Goal: Task Accomplishment & Management: Use online tool/utility

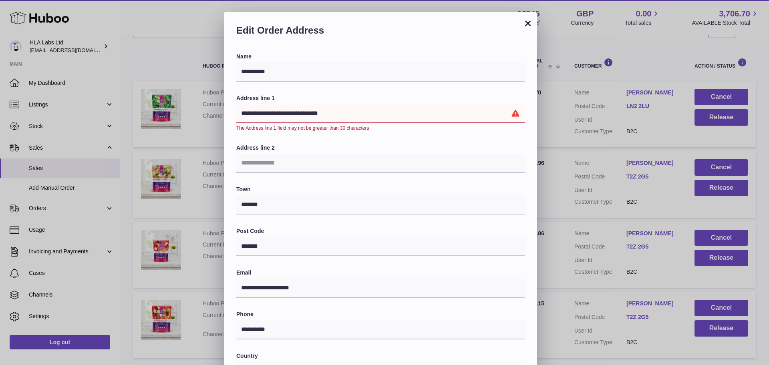
scroll to position [9, 0]
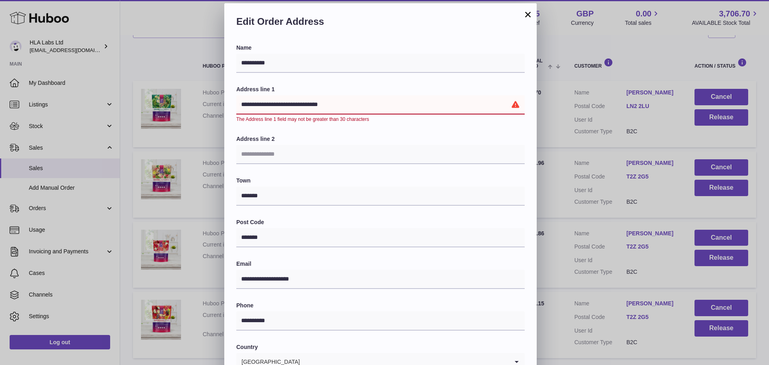
click at [528, 16] on button "×" at bounding box center [528, 15] width 10 height 10
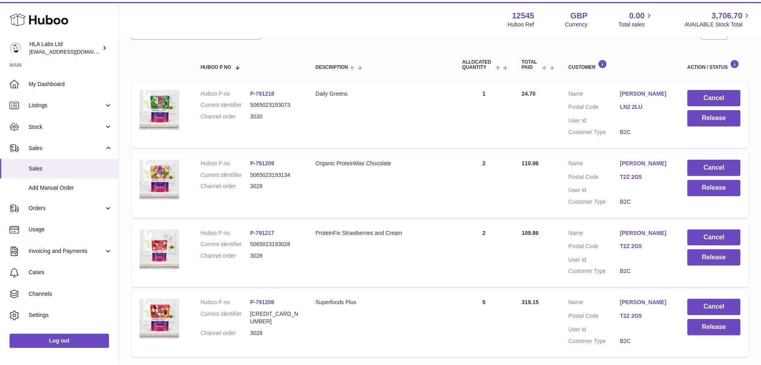
scroll to position [0, 0]
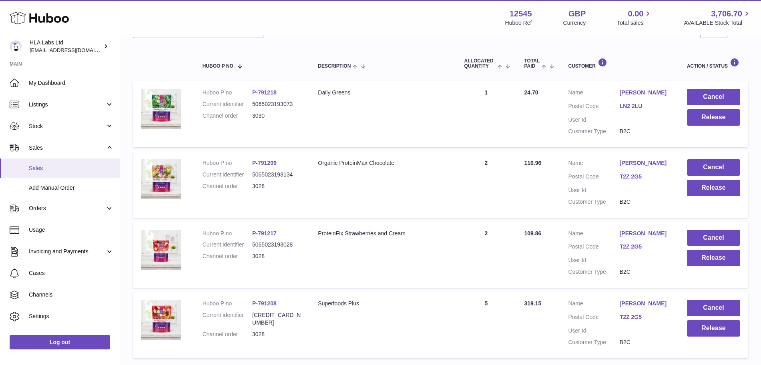
click at [39, 166] on span "Sales" at bounding box center [71, 169] width 85 height 8
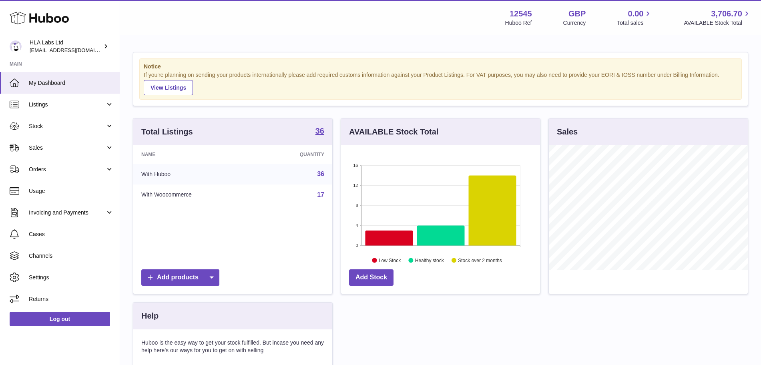
scroll to position [125, 199]
click at [52, 150] on span "Sales" at bounding box center [67, 148] width 76 height 8
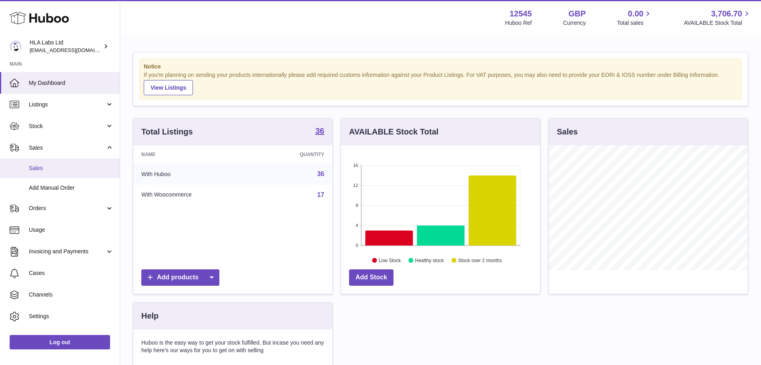
click at [54, 166] on span "Sales" at bounding box center [71, 169] width 85 height 8
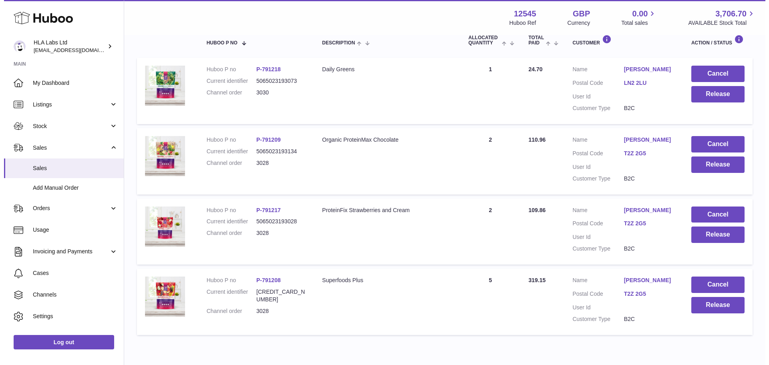
scroll to position [144, 0]
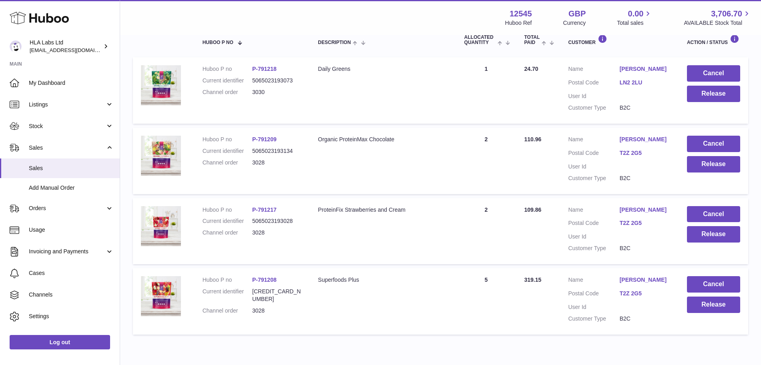
click at [636, 140] on link "K Johnson" at bounding box center [645, 140] width 51 height 8
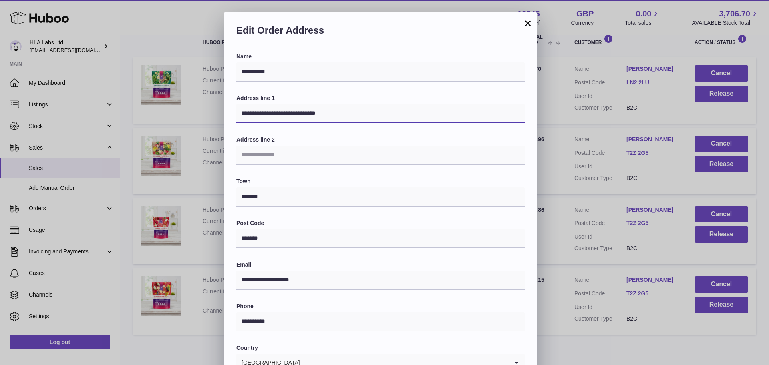
click at [330, 114] on input "**********" at bounding box center [380, 113] width 288 height 19
click at [255, 114] on input "**********" at bounding box center [380, 113] width 288 height 19
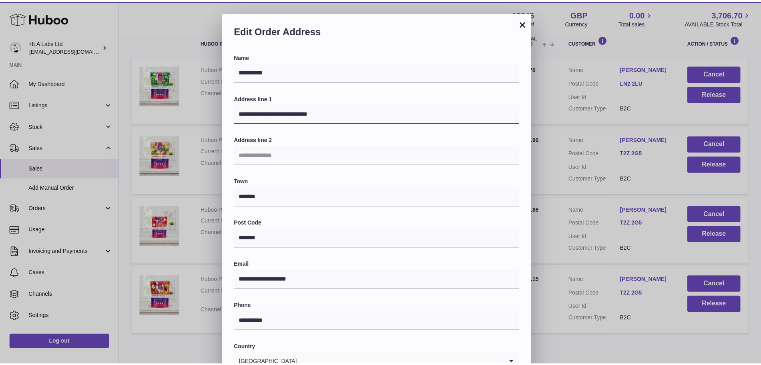
scroll to position [128, 0]
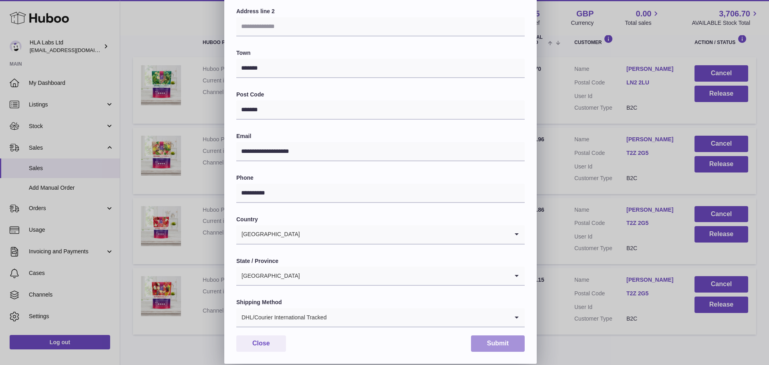
type input "**********"
click at [487, 341] on button "Submit" at bounding box center [498, 343] width 54 height 16
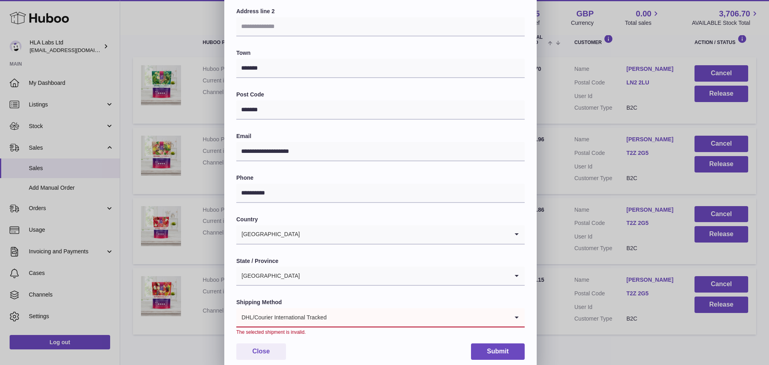
click at [516, 319] on icon "Search for option" at bounding box center [516, 317] width 16 height 18
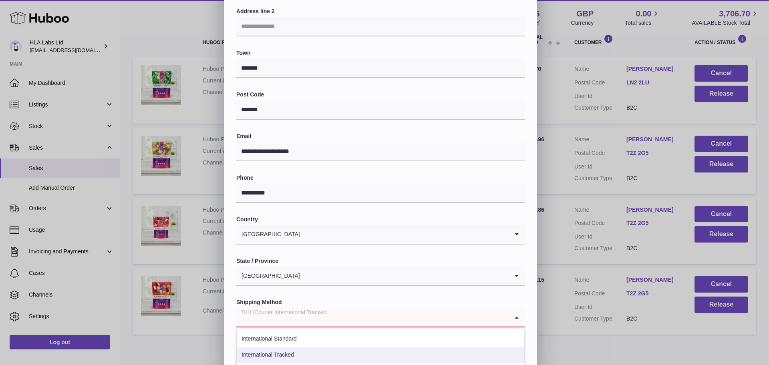
click at [444, 353] on li "International Tracked" at bounding box center [380, 355] width 287 height 16
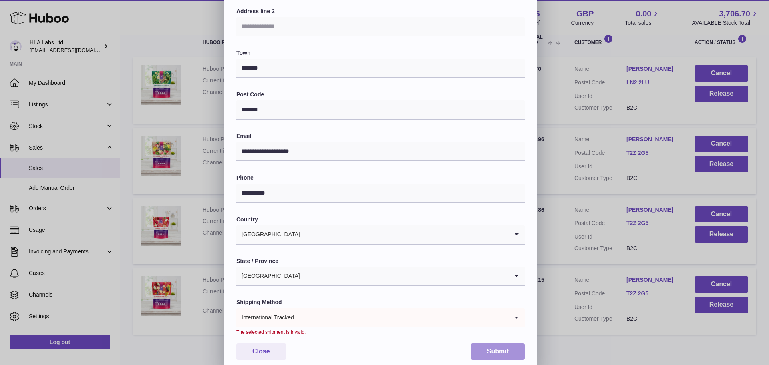
click at [487, 346] on button "Submit" at bounding box center [498, 351] width 54 height 16
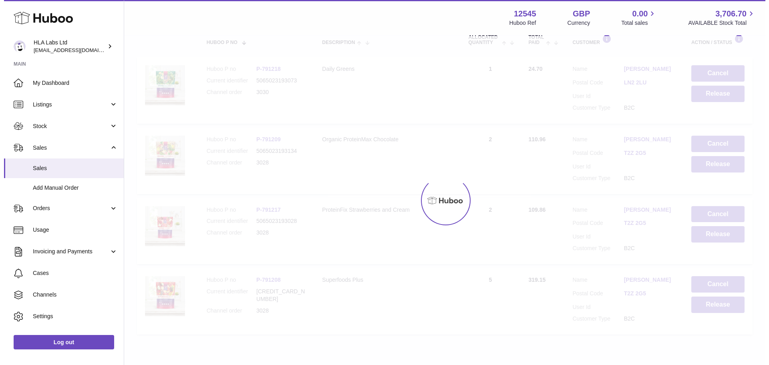
scroll to position [0, 0]
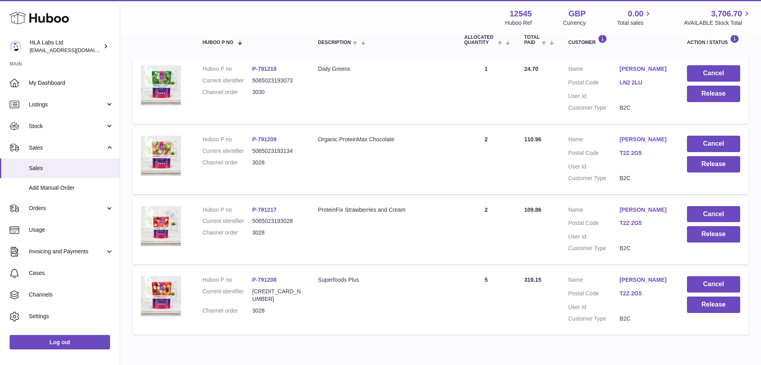
click at [632, 212] on link "K Johnson" at bounding box center [645, 210] width 51 height 8
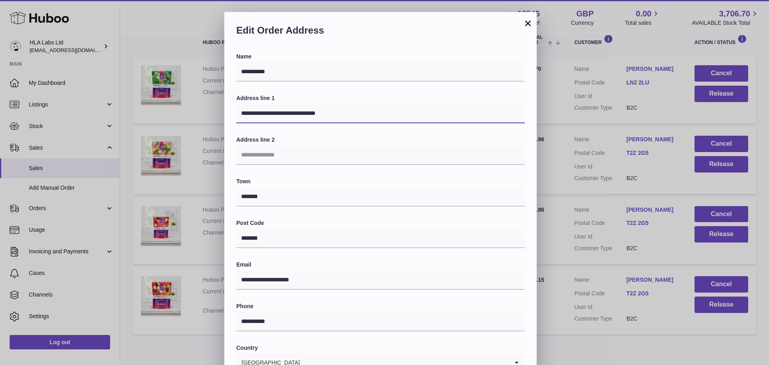
click at [324, 114] on input "**********" at bounding box center [380, 113] width 288 height 19
click at [256, 114] on input "**********" at bounding box center [380, 113] width 288 height 19
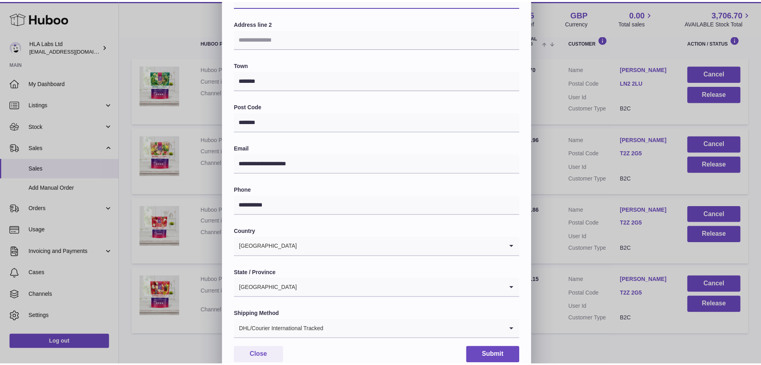
scroll to position [139, 0]
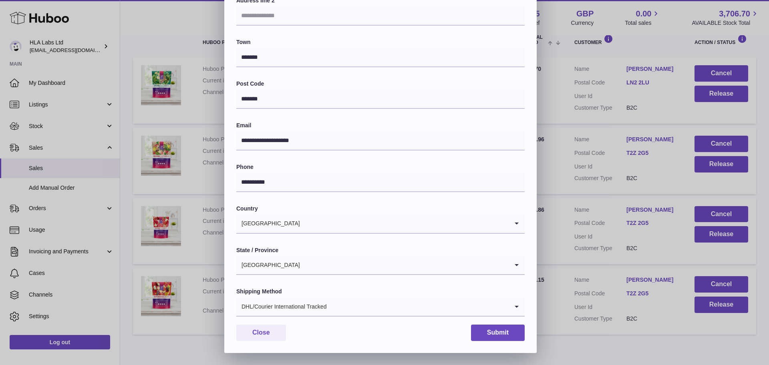
type input "**********"
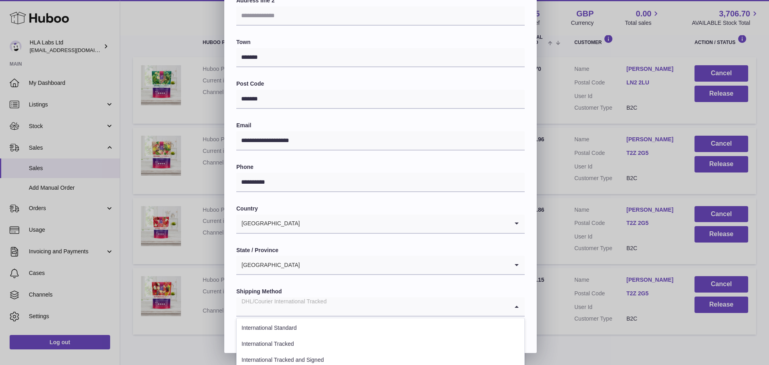
click at [358, 307] on input "Search for option" at bounding box center [372, 306] width 272 height 18
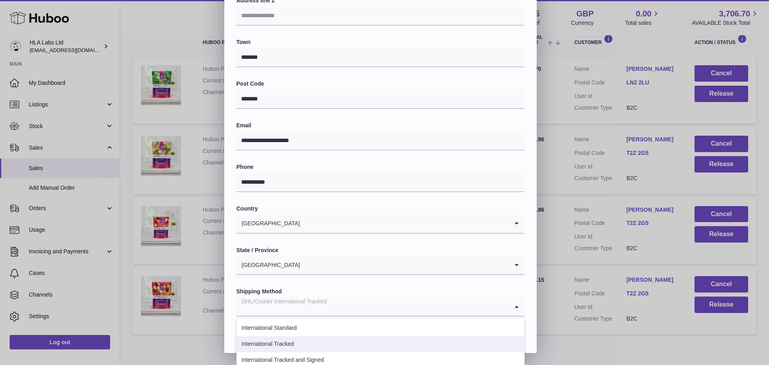
click at [353, 340] on li "International Tracked" at bounding box center [380, 344] width 287 height 16
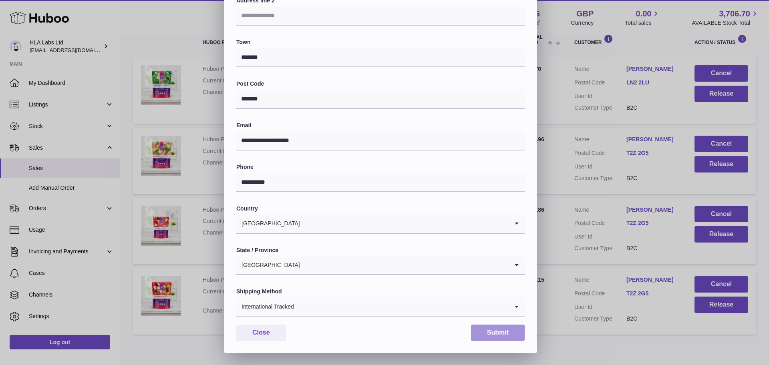
click at [496, 336] on button "Submit" at bounding box center [498, 333] width 54 height 16
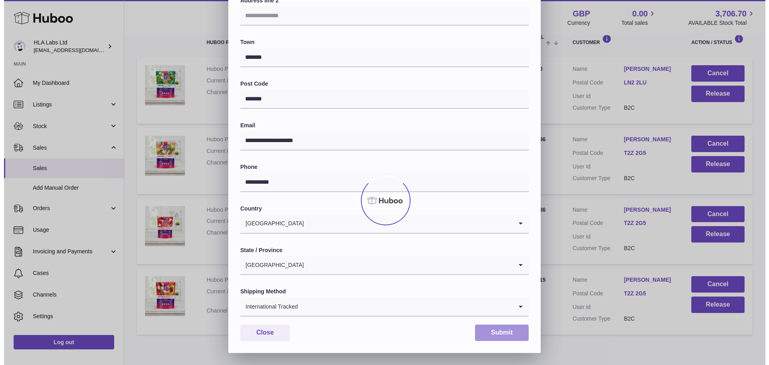
scroll to position [0, 0]
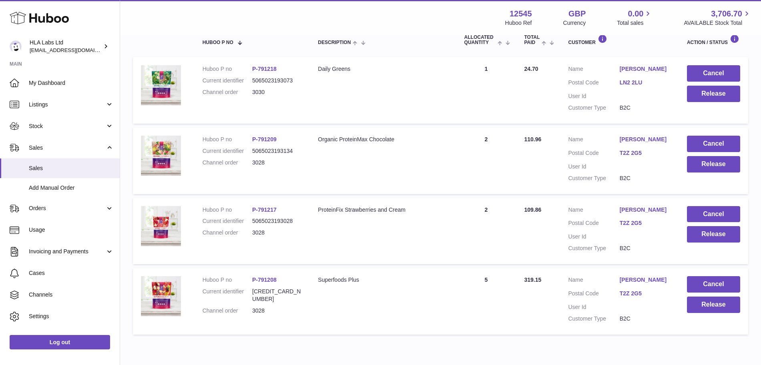
click at [637, 283] on link "K Johnson" at bounding box center [645, 280] width 51 height 8
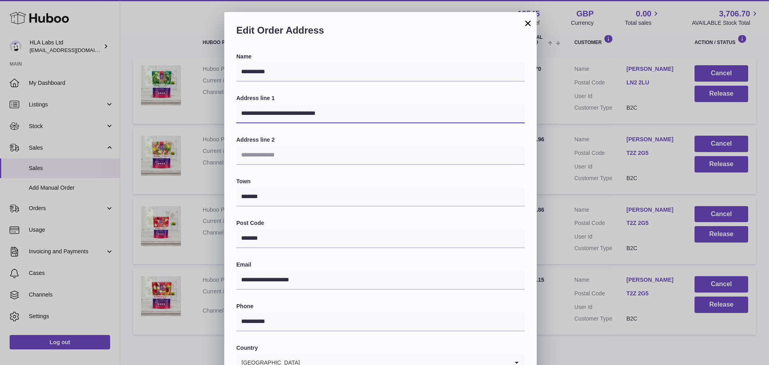
click at [257, 114] on input "**********" at bounding box center [380, 113] width 288 height 19
click at [327, 115] on input "**********" at bounding box center [380, 113] width 288 height 19
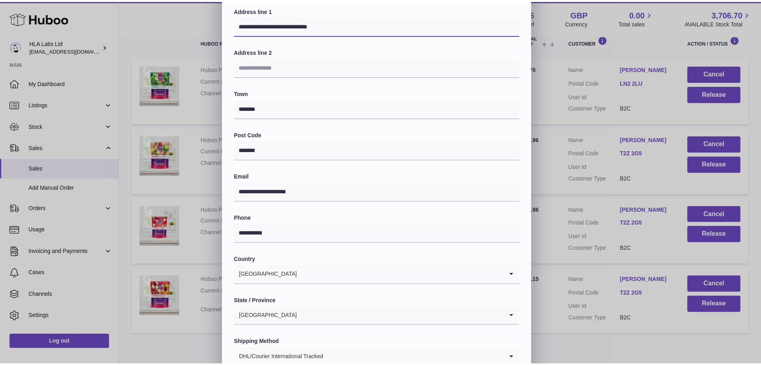
scroll to position [139, 0]
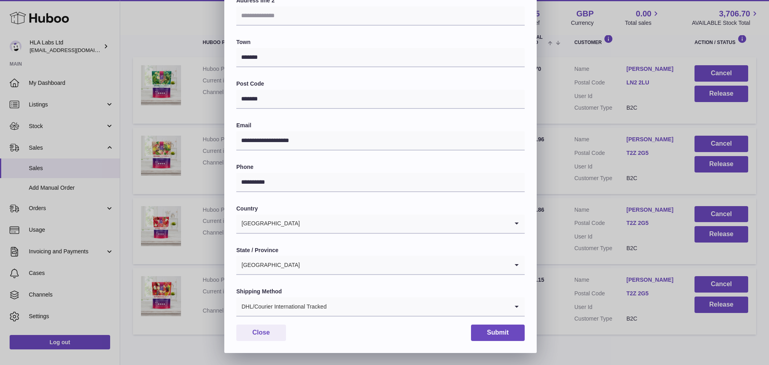
type input "**********"
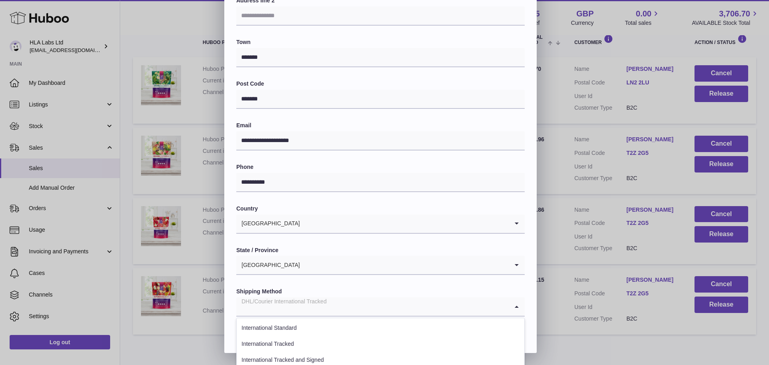
click at [364, 309] on input "Search for option" at bounding box center [372, 306] width 272 height 18
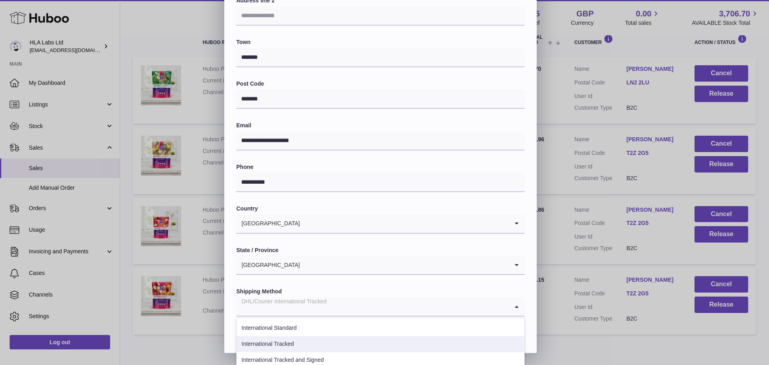
click at [340, 342] on li "International Tracked" at bounding box center [380, 344] width 287 height 16
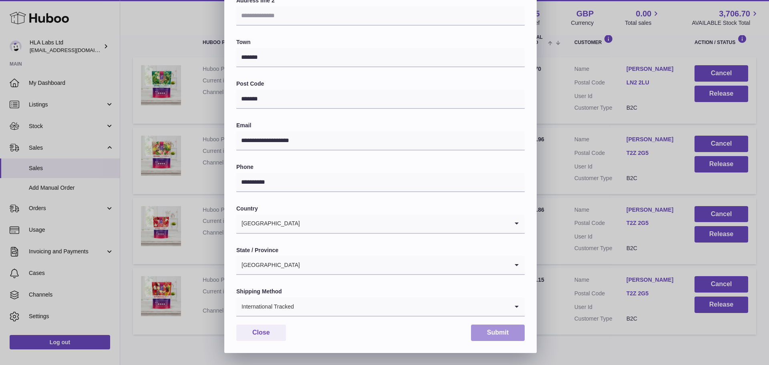
click at [498, 334] on button "Submit" at bounding box center [498, 333] width 54 height 16
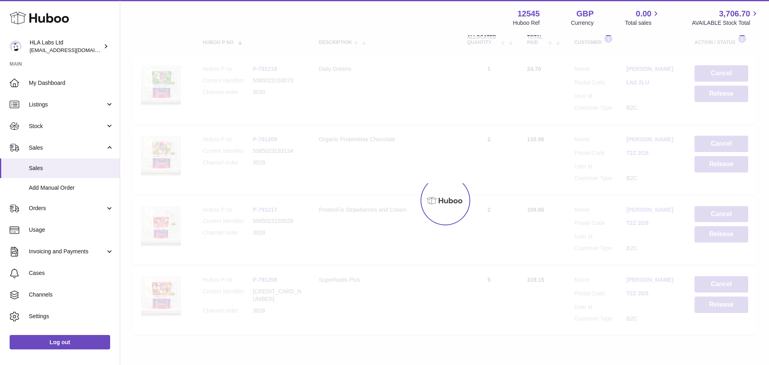
scroll to position [0, 0]
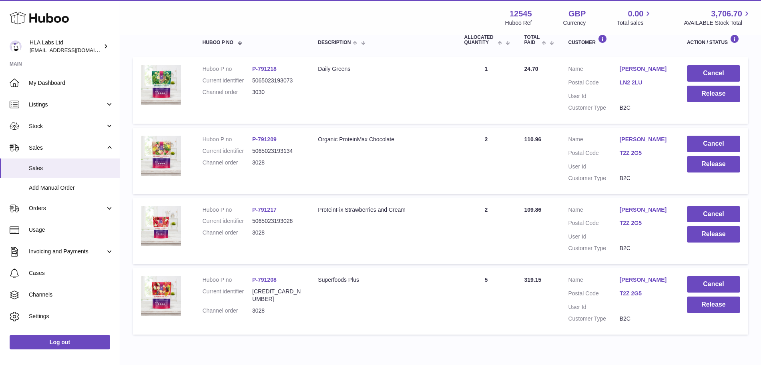
click at [629, 144] on dd "K Johnson" at bounding box center [645, 141] width 51 height 10
click at [639, 136] on link "K Johnson" at bounding box center [645, 140] width 51 height 8
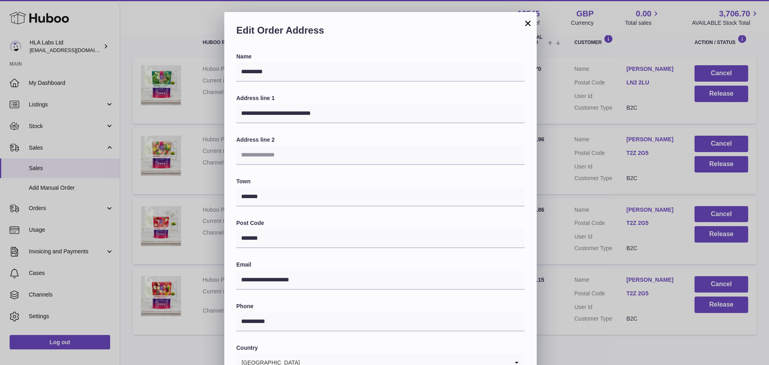
click at [528, 23] on button "×" at bounding box center [528, 23] width 10 height 10
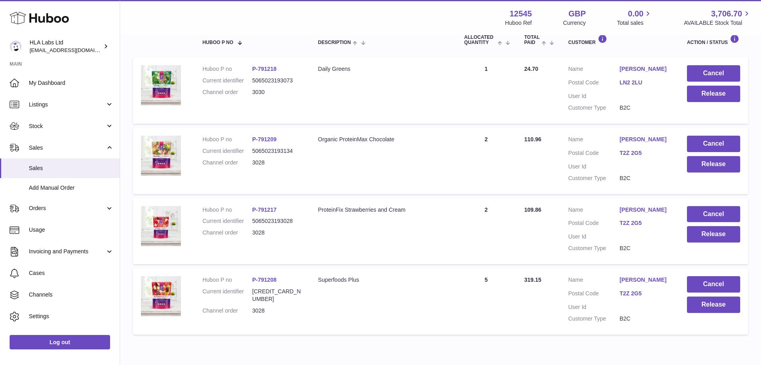
click at [629, 68] on link "Amanda Hensman" at bounding box center [645, 69] width 51 height 8
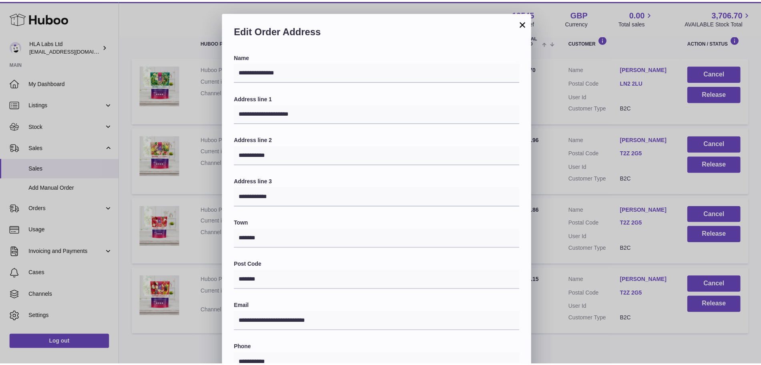
scroll to position [139, 0]
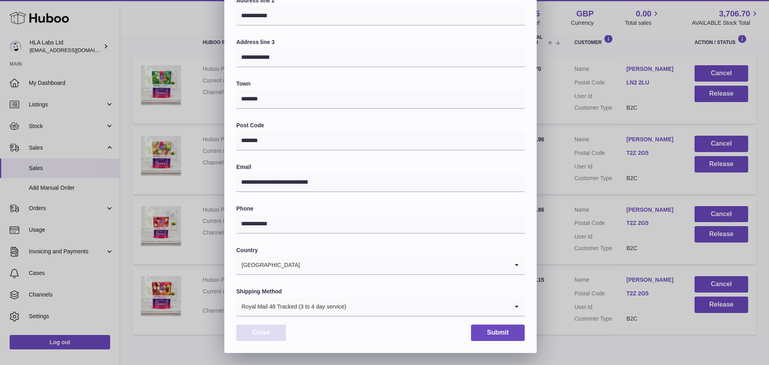
click at [271, 329] on button "Close" at bounding box center [261, 333] width 50 height 16
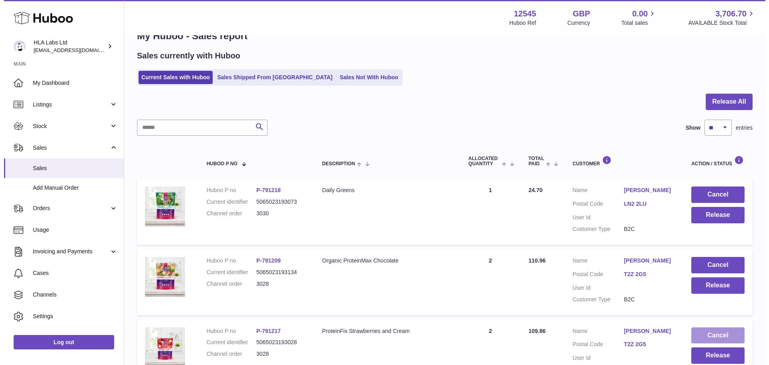
scroll to position [0, 0]
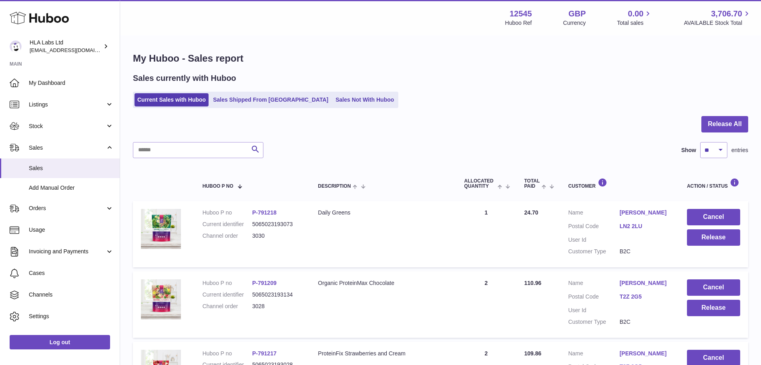
click at [653, 210] on link "Amanda Hensman" at bounding box center [645, 213] width 51 height 8
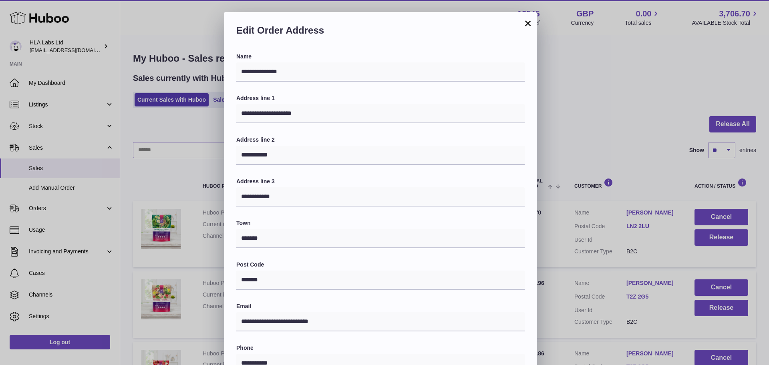
scroll to position [139, 0]
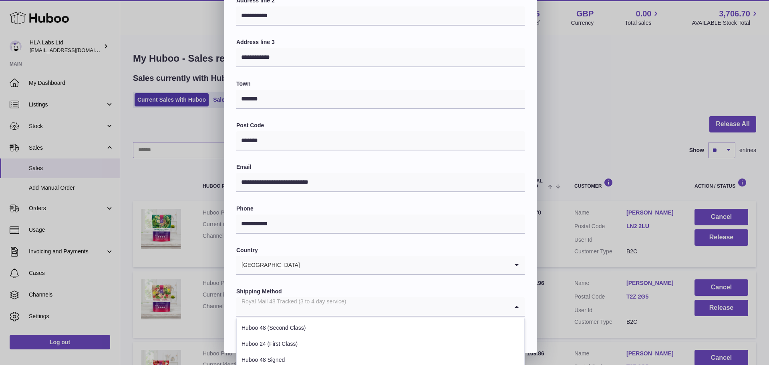
click at [444, 303] on input "Search for option" at bounding box center [372, 306] width 272 height 18
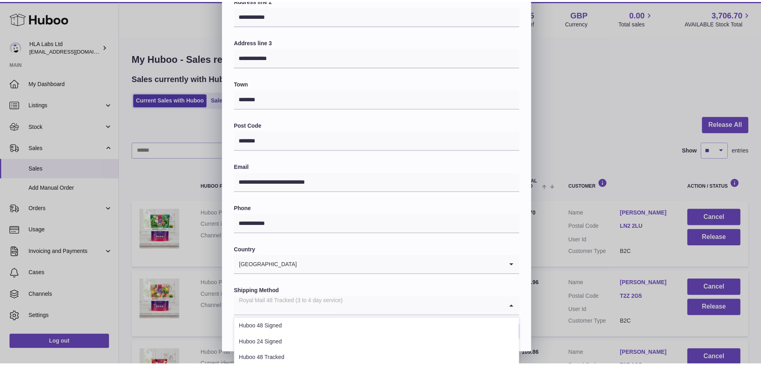
scroll to position [41, 0]
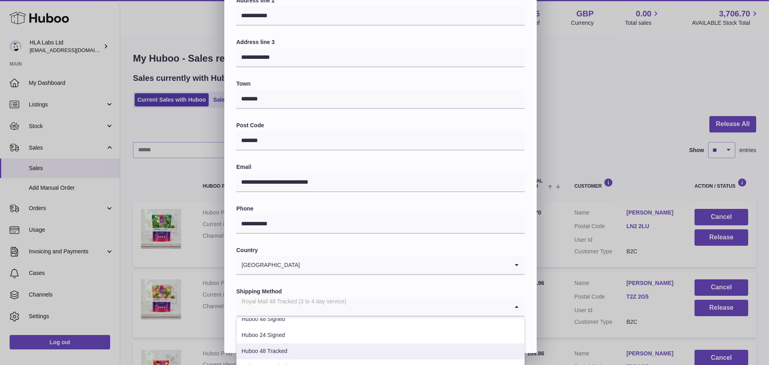
click at [361, 350] on li "Huboo 48 Tracked" at bounding box center [380, 351] width 287 height 16
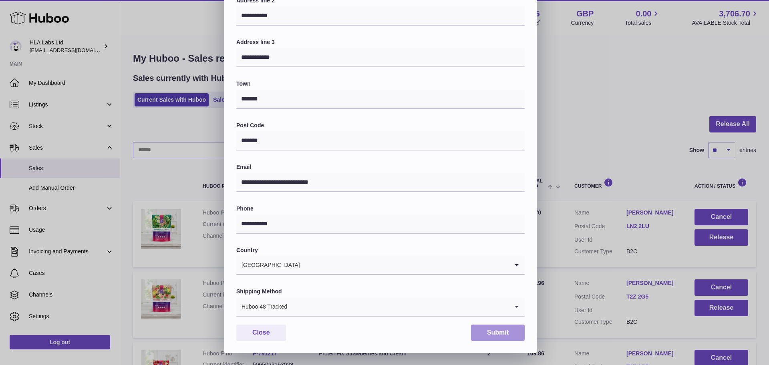
click at [495, 329] on button "Submit" at bounding box center [498, 333] width 54 height 16
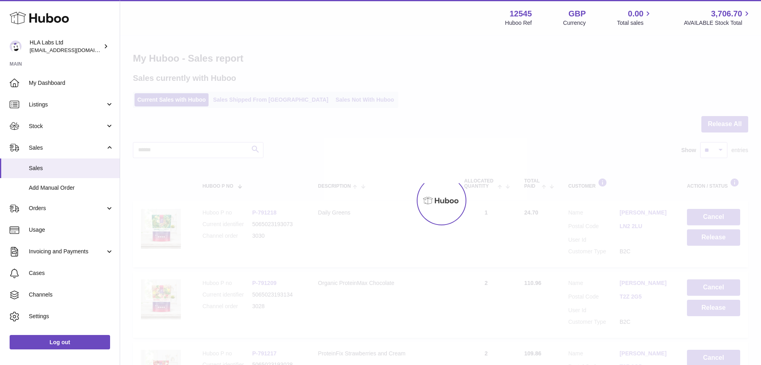
scroll to position [0, 0]
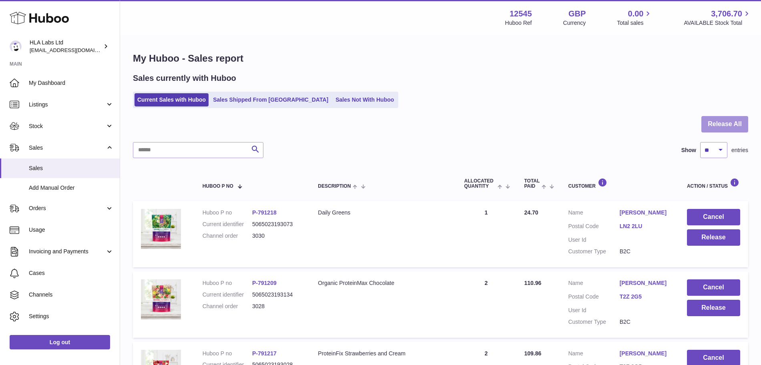
click at [732, 119] on button "Release All" at bounding box center [724, 124] width 47 height 16
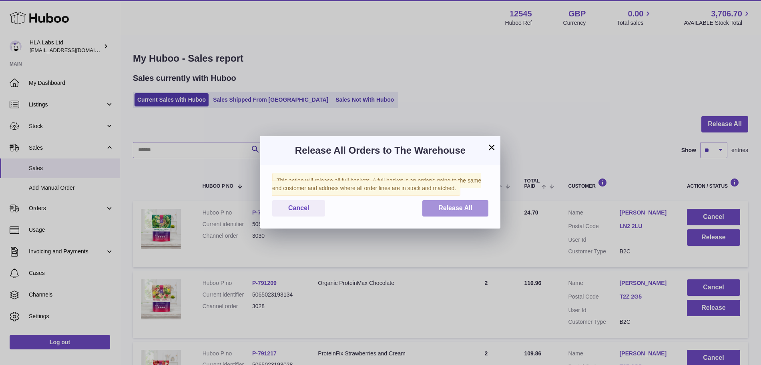
click at [460, 209] on span "Release All" at bounding box center [455, 208] width 34 height 7
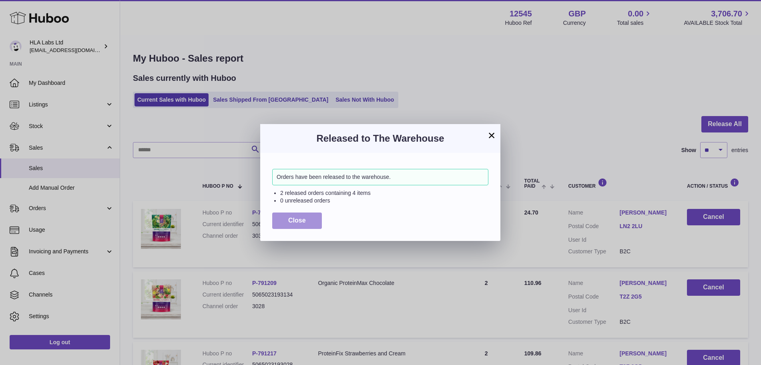
click at [313, 221] on button "Close" at bounding box center [297, 221] width 50 height 16
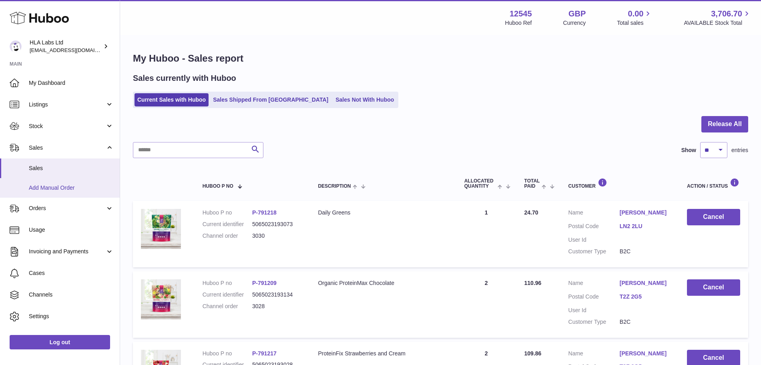
click at [68, 187] on span "Add Manual Order" at bounding box center [71, 188] width 85 height 8
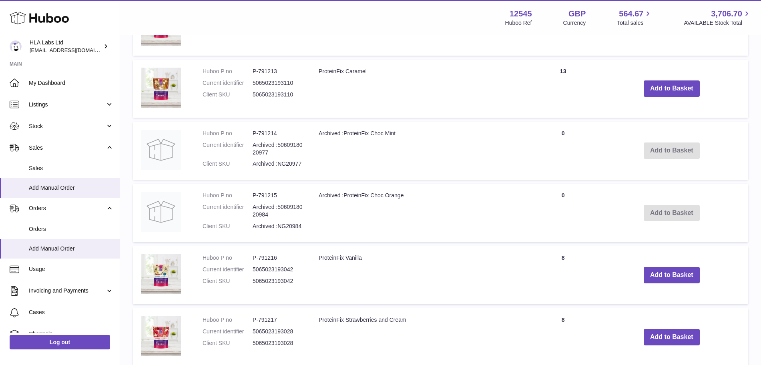
scroll to position [628, 0]
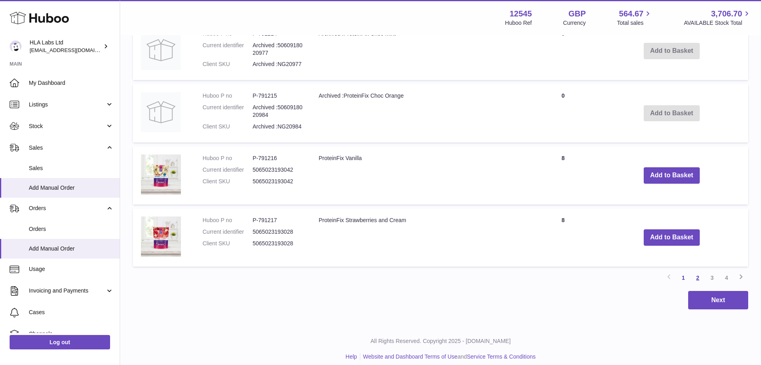
click at [698, 271] on link "2" at bounding box center [697, 278] width 14 height 14
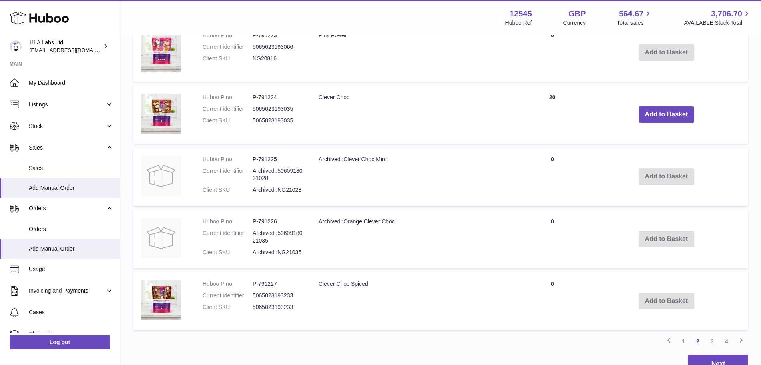
scroll to position [574, 0]
